Goal: Register for event/course

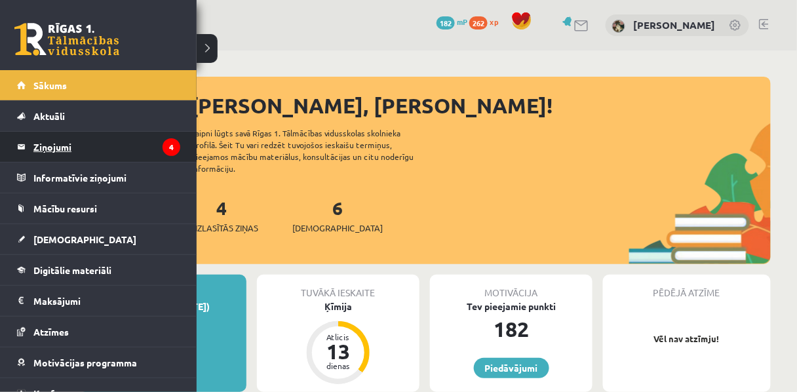
click at [60, 138] on legend "Ziņojumi 4" at bounding box center [106, 147] width 147 height 30
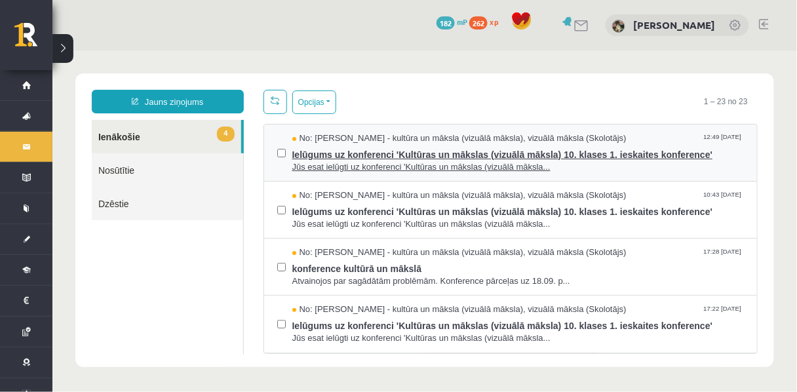
click at [346, 159] on span "Ielūgums uz konferenci 'Kultūras un mākslas (vizuālā māksla) 10. klases 1. iesk…" at bounding box center [518, 152] width 452 height 16
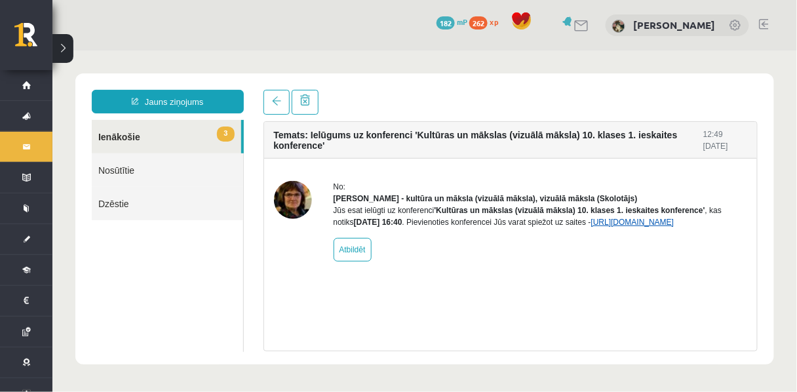
click at [591, 226] on link "https://eskola.r1tv.lv/conferences/5079/join" at bounding box center [632, 221] width 83 height 9
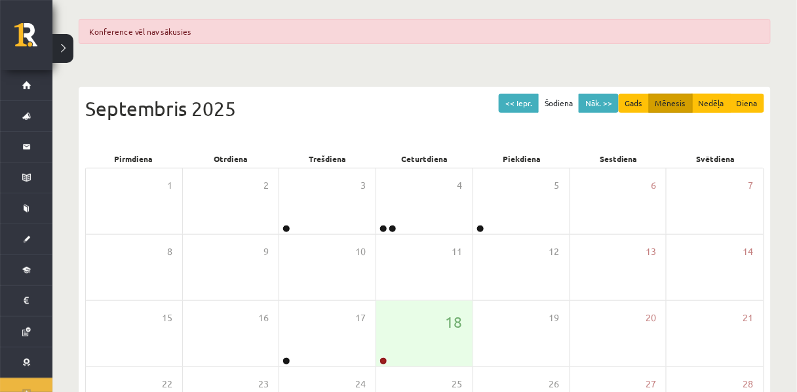
scroll to position [111, 0]
click at [432, 353] on div "18" at bounding box center [424, 333] width 96 height 66
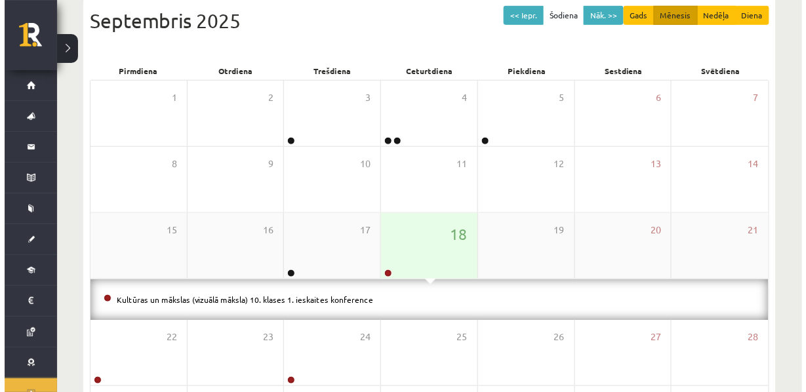
scroll to position [200, 0]
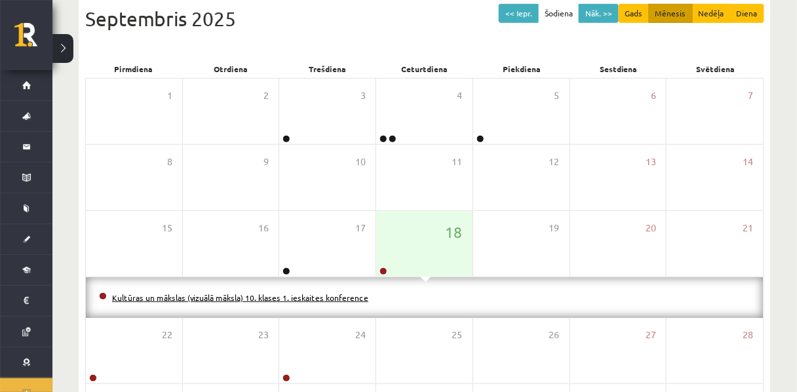
click at [294, 303] on link "Kultūras un mākslas (vizuālā māksla) 10. klases 1. ieskaites konference" at bounding box center [240, 297] width 256 height 10
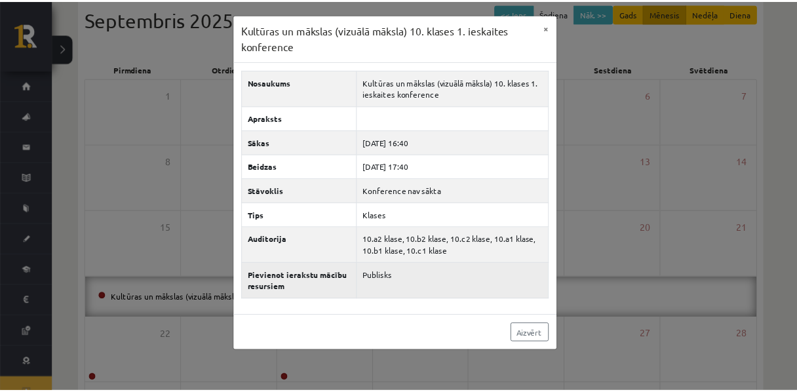
scroll to position [0, 0]
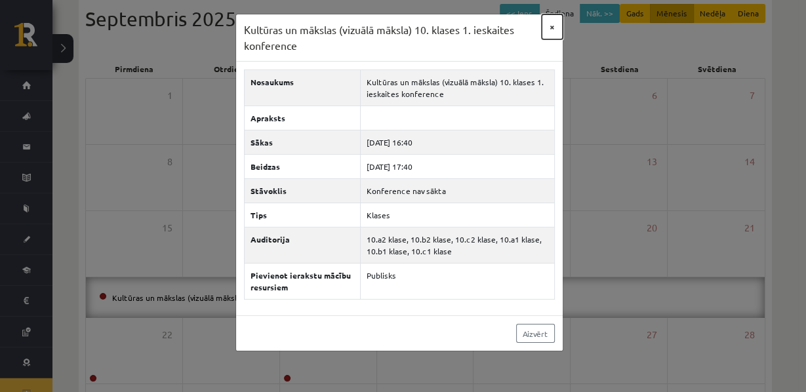
click at [546, 31] on button "×" at bounding box center [552, 26] width 21 height 25
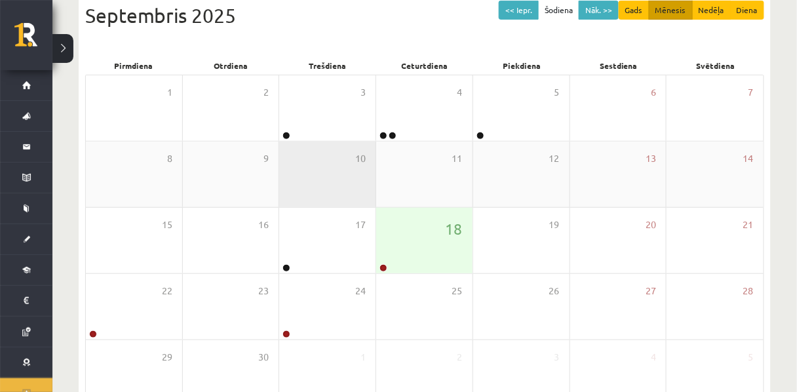
scroll to position [198, 0]
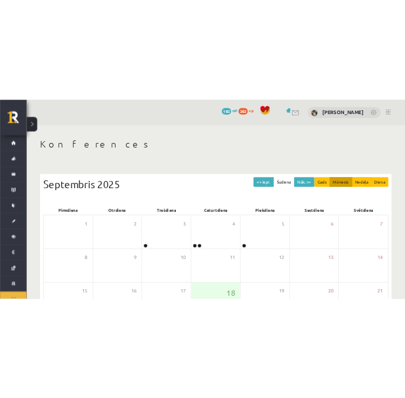
scroll to position [198, 0]
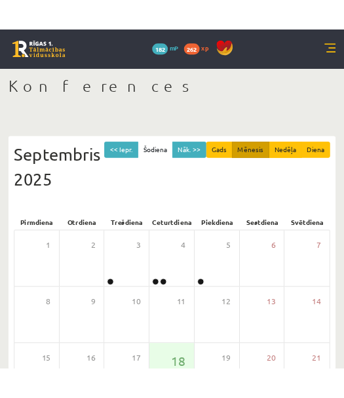
scroll to position [198, 0]
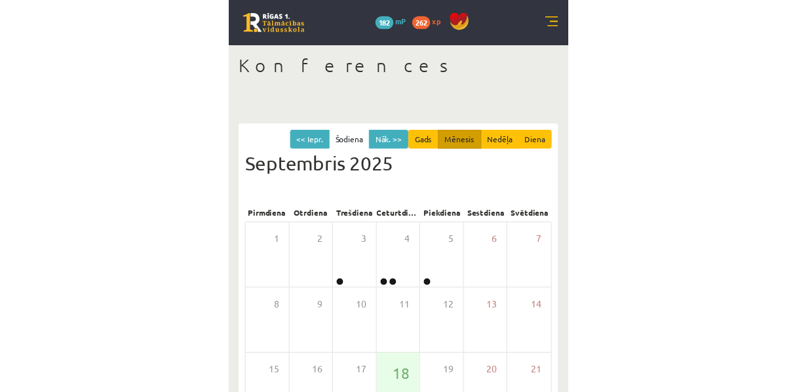
scroll to position [198, 0]
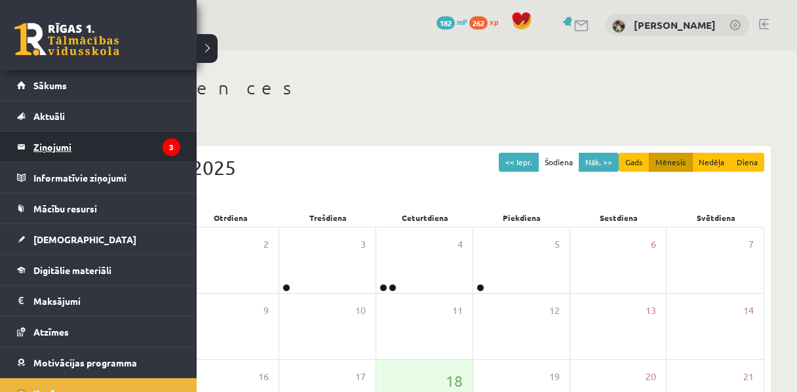
scroll to position [198, 0]
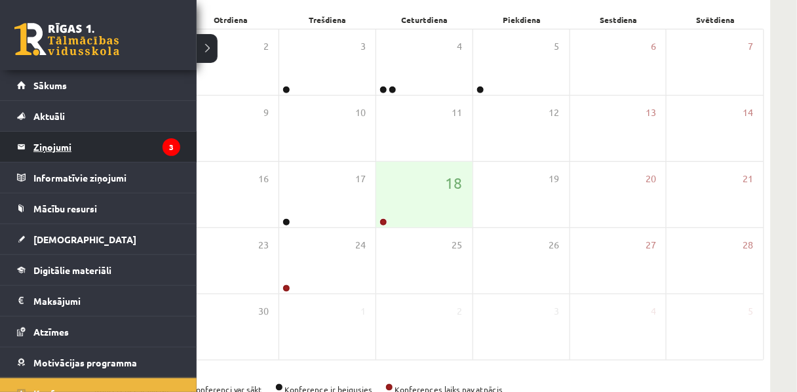
click at [65, 144] on legend "Ziņojumi 3" at bounding box center [106, 147] width 147 height 30
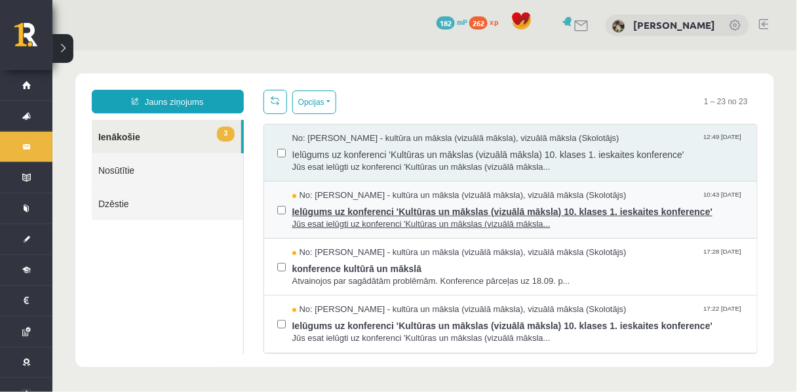
click at [336, 218] on span "Ielūgums uz konferenci 'Kultūras un mākslas (vizuālā māksla) 10. klases 1. iesk…" at bounding box center [518, 209] width 452 height 16
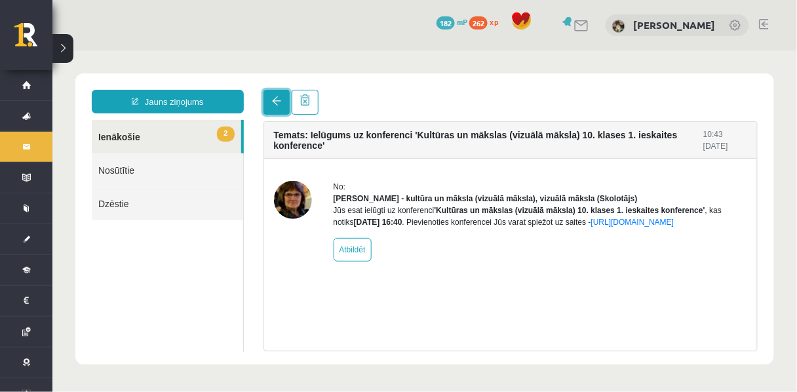
click at [280, 109] on link at bounding box center [276, 101] width 26 height 25
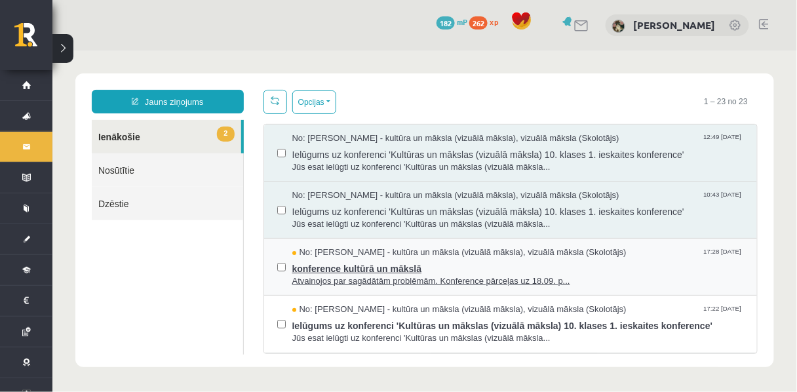
click at [409, 287] on span "Atvainojos par sagādātām problēmām. Konference pārceļas uz 18.09. p..." at bounding box center [518, 281] width 452 height 12
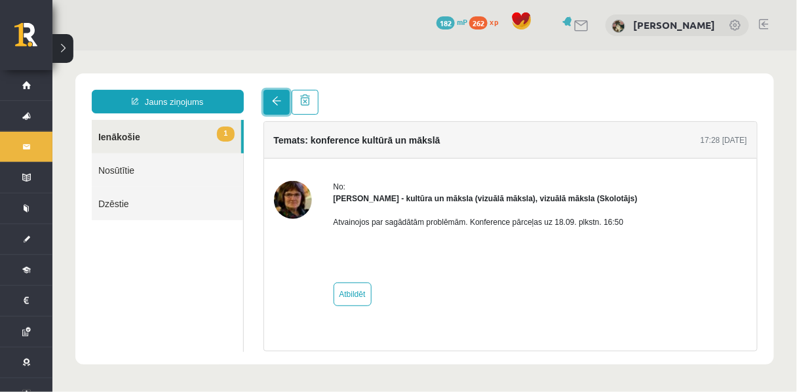
click at [273, 105] on span at bounding box center [275, 100] width 9 height 9
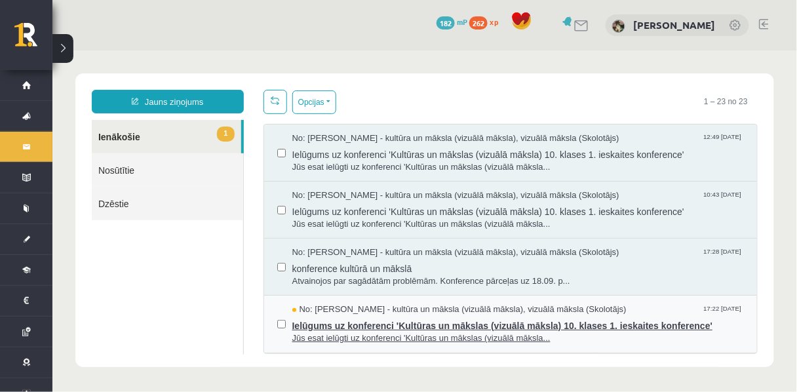
click at [359, 330] on span "Ielūgums uz konferenci 'Kultūras un mākslas (vizuālā māksla) 10. klases 1. iesk…" at bounding box center [518, 323] width 452 height 16
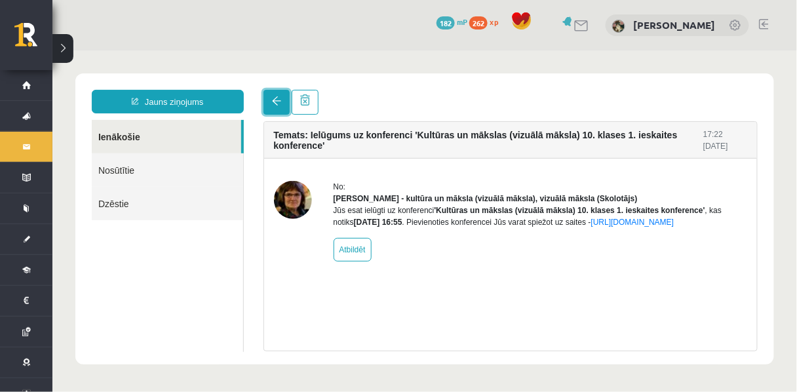
click at [268, 101] on link at bounding box center [276, 101] width 26 height 25
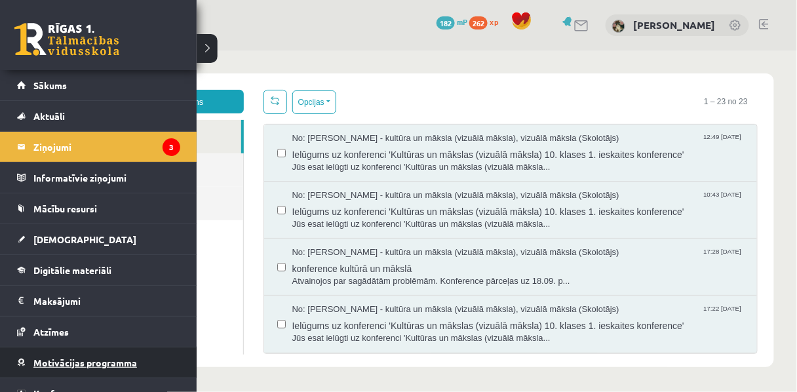
scroll to position [45, 0]
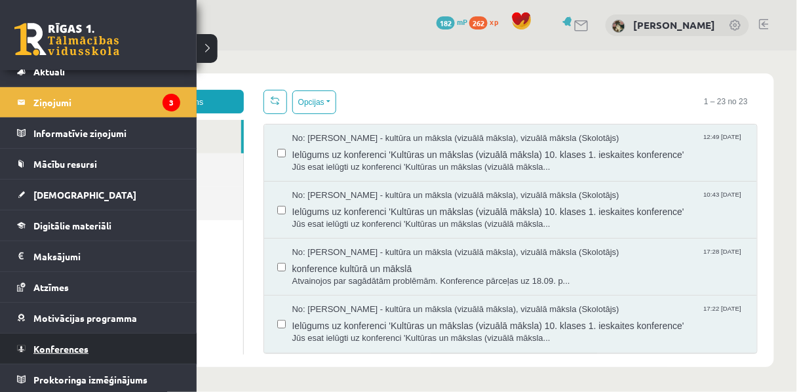
click at [84, 349] on span "Konferences" at bounding box center [60, 349] width 55 height 12
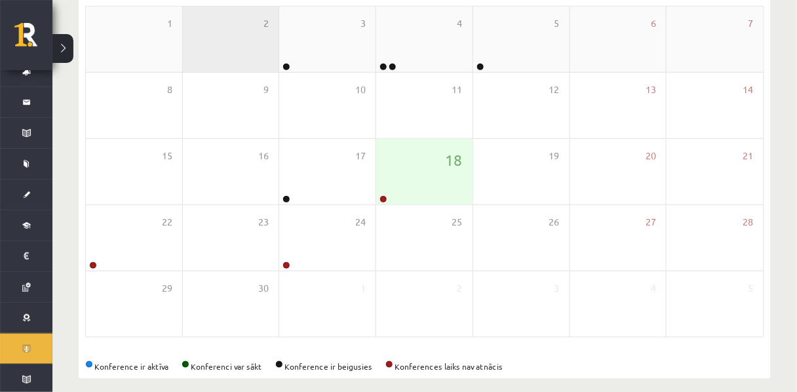
scroll to position [227, 0]
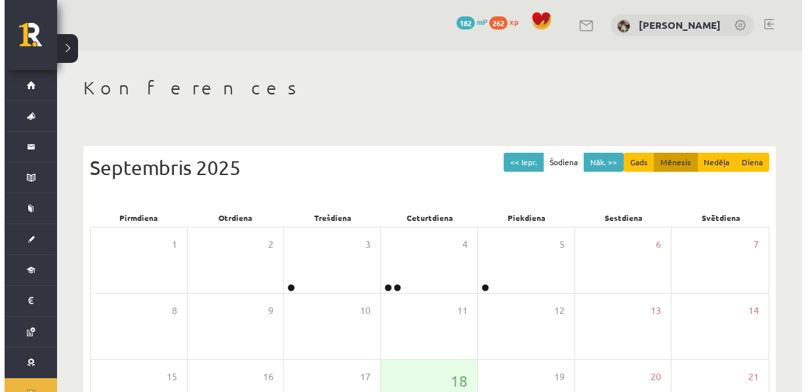
scroll to position [227, 0]
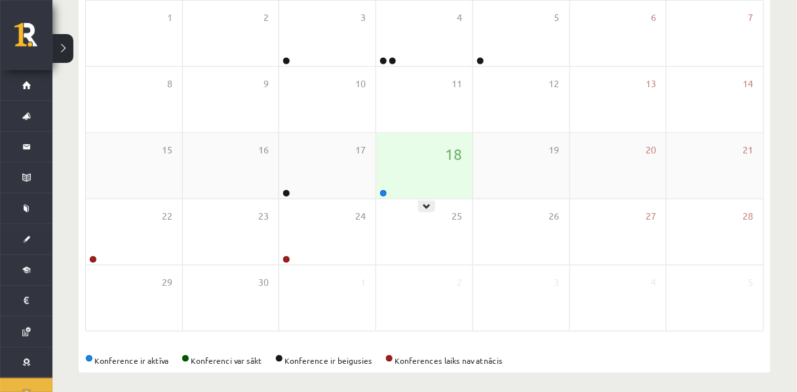
click at [433, 175] on div "18" at bounding box center [424, 166] width 96 height 66
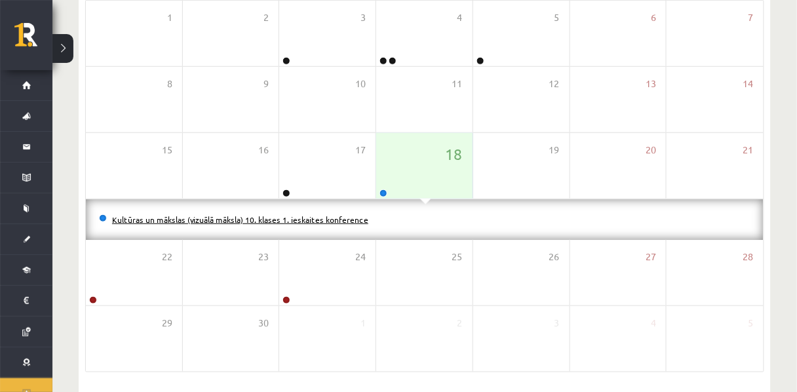
click at [264, 220] on link "Kultūras un mākslas (vizuālā māksla) 10. klases 1. ieskaites konference" at bounding box center [240, 219] width 256 height 10
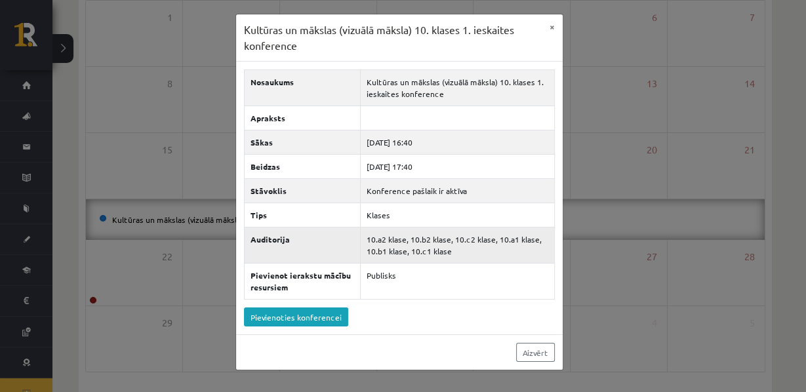
scroll to position [75, 0]
click at [299, 318] on link "Pievienoties konferencei" at bounding box center [296, 316] width 104 height 19
